Goal: Book appointment/travel/reservation

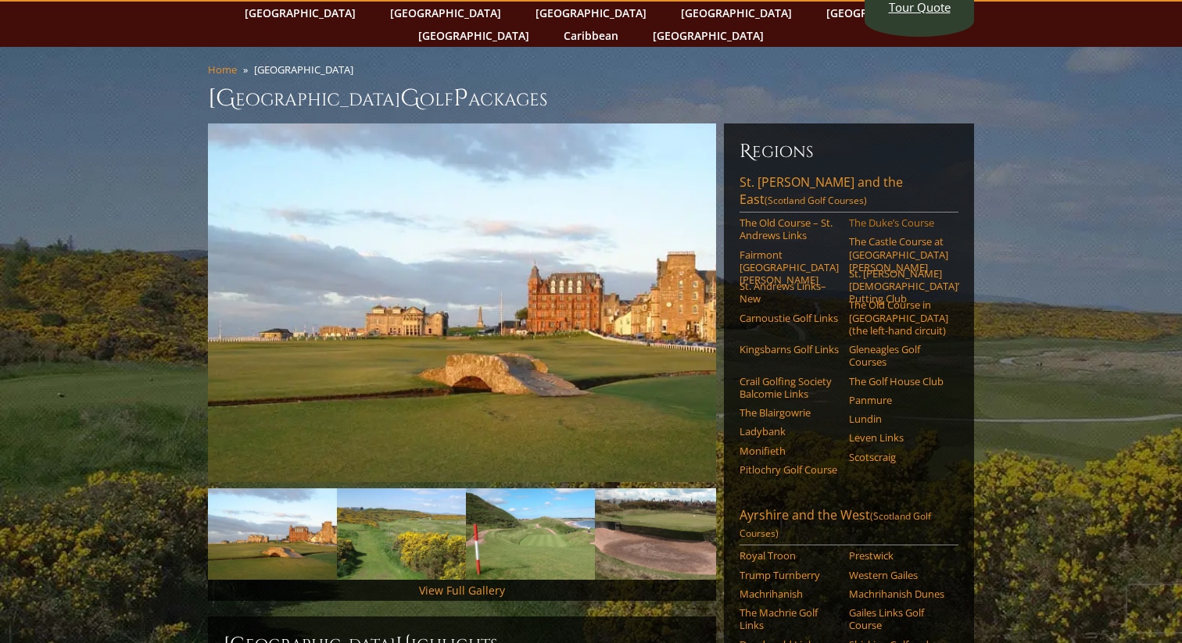
scroll to position [82, 0]
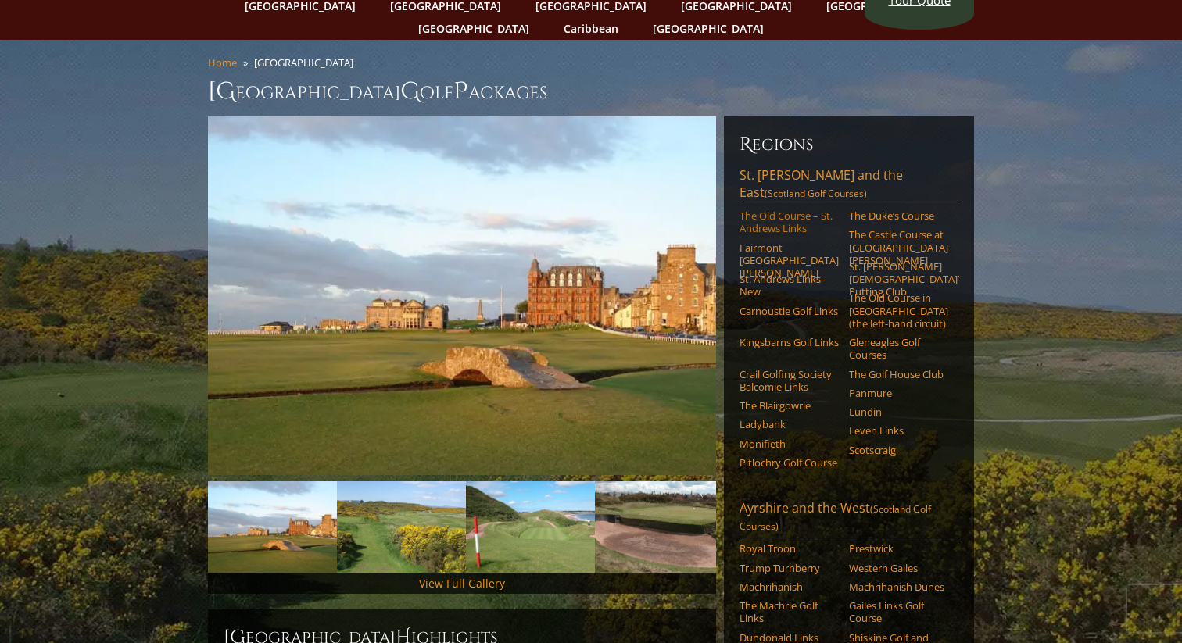
click at [772, 209] on link "The Old Course – St. Andrews Links" at bounding box center [788, 222] width 99 height 26
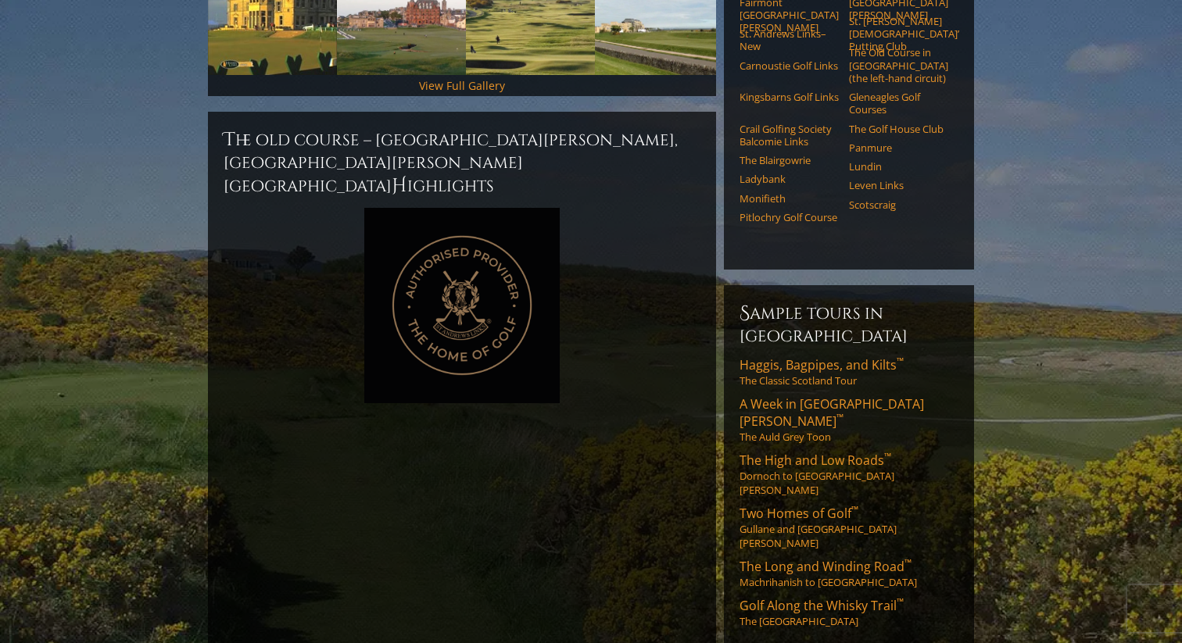
scroll to position [624, 0]
click at [797, 504] on link "Two Homes of Golf ™ Gullane and [GEOGRAPHIC_DATA][PERSON_NAME]" at bounding box center [848, 526] width 219 height 45
